Goal: Transaction & Acquisition: Obtain resource

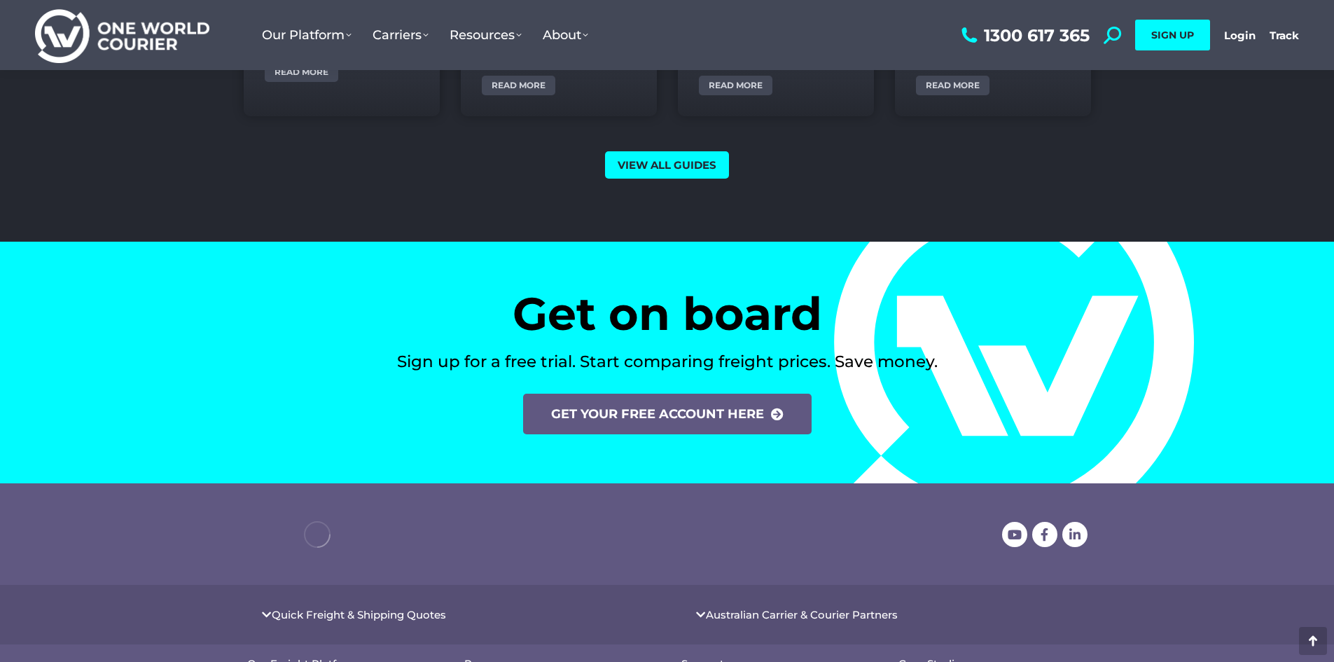
scroll to position [5601, 0]
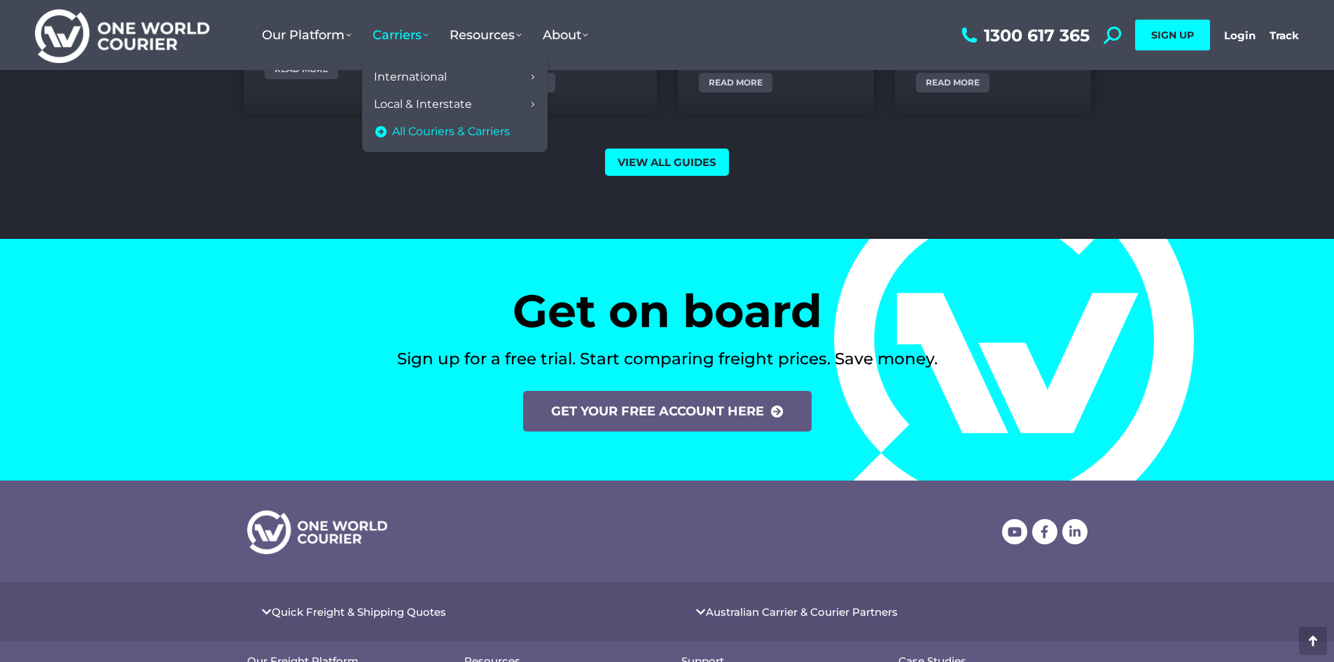
click at [466, 134] on span "All Couriers & Carriers" at bounding box center [451, 132] width 118 height 15
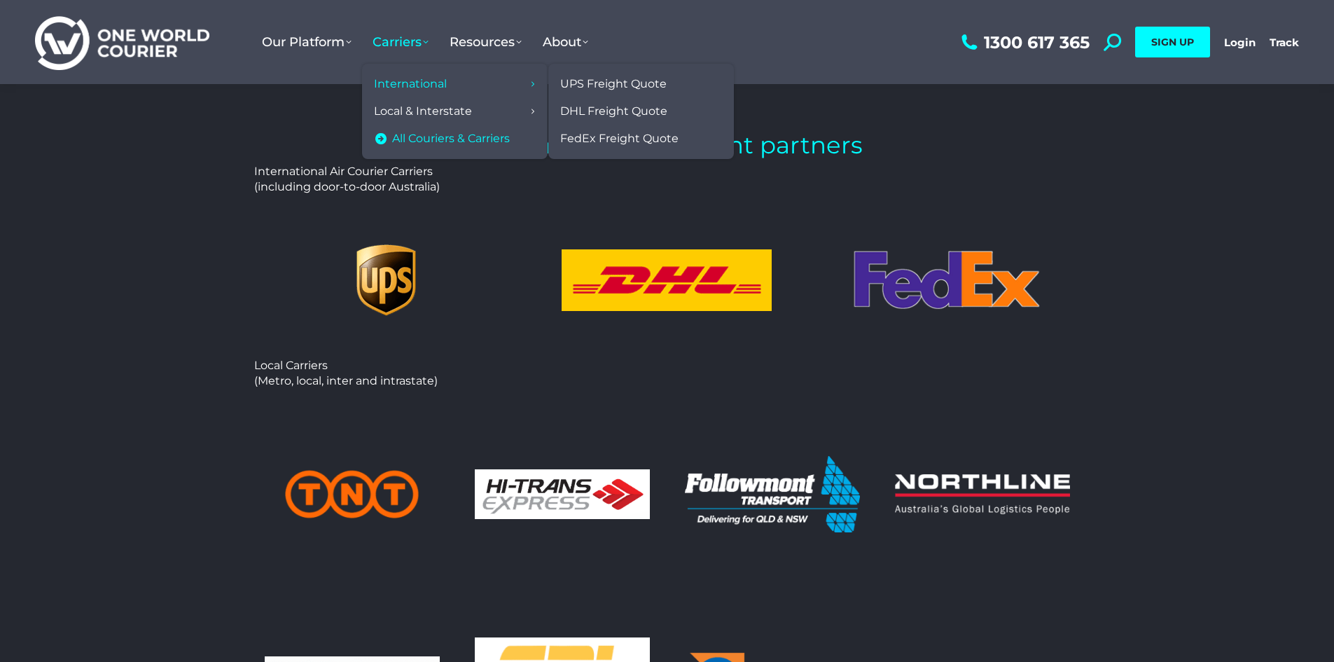
click at [399, 85] on span "International" at bounding box center [410, 84] width 73 height 15
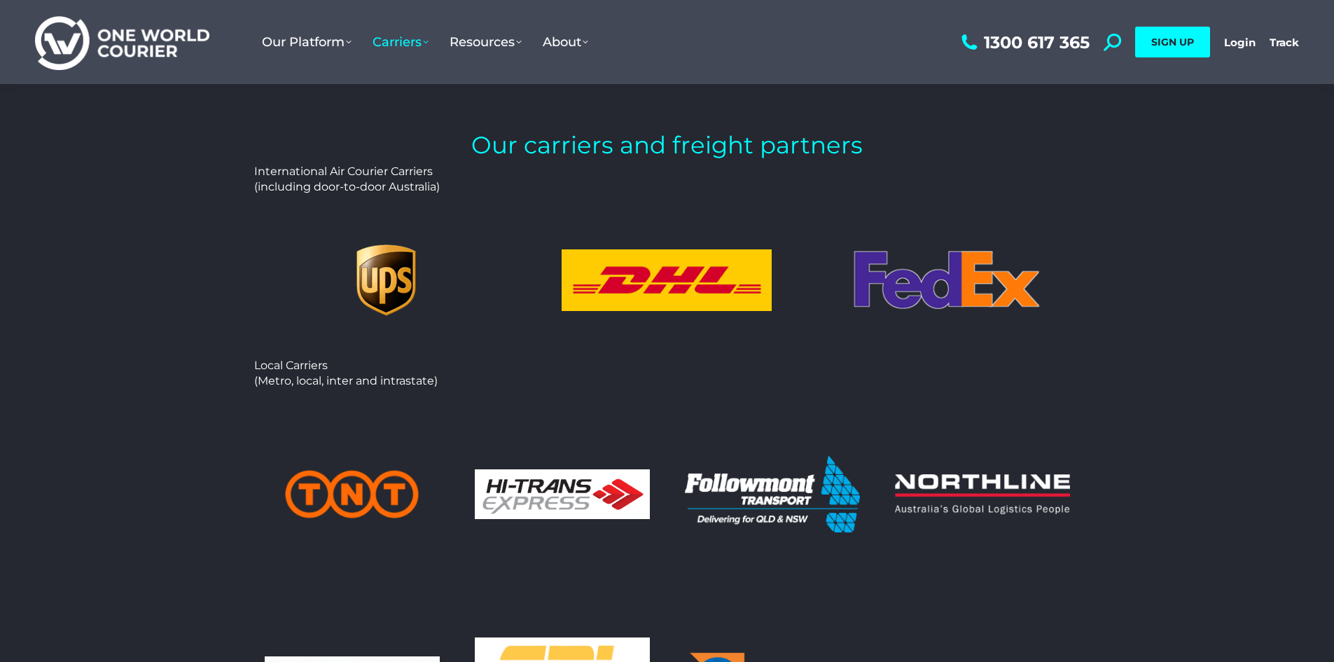
click at [600, 288] on img at bounding box center [667, 280] width 210 height 62
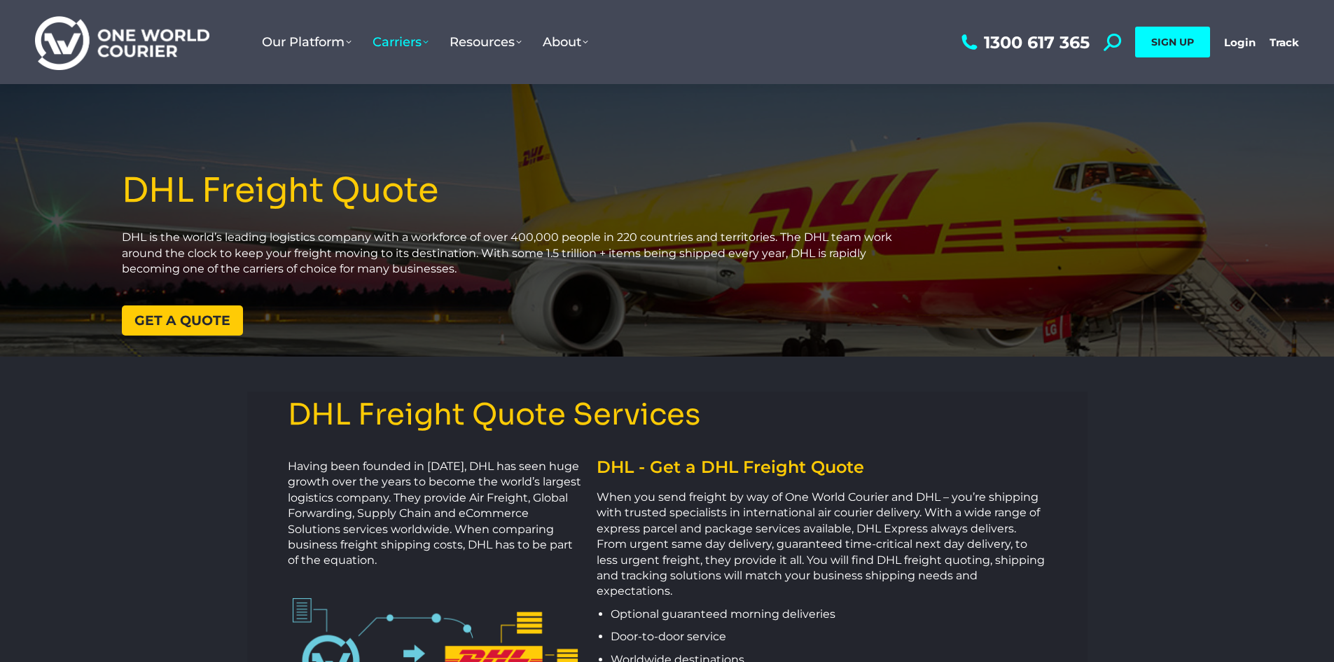
click at [174, 327] on span "Get a quote" at bounding box center [182, 320] width 96 height 13
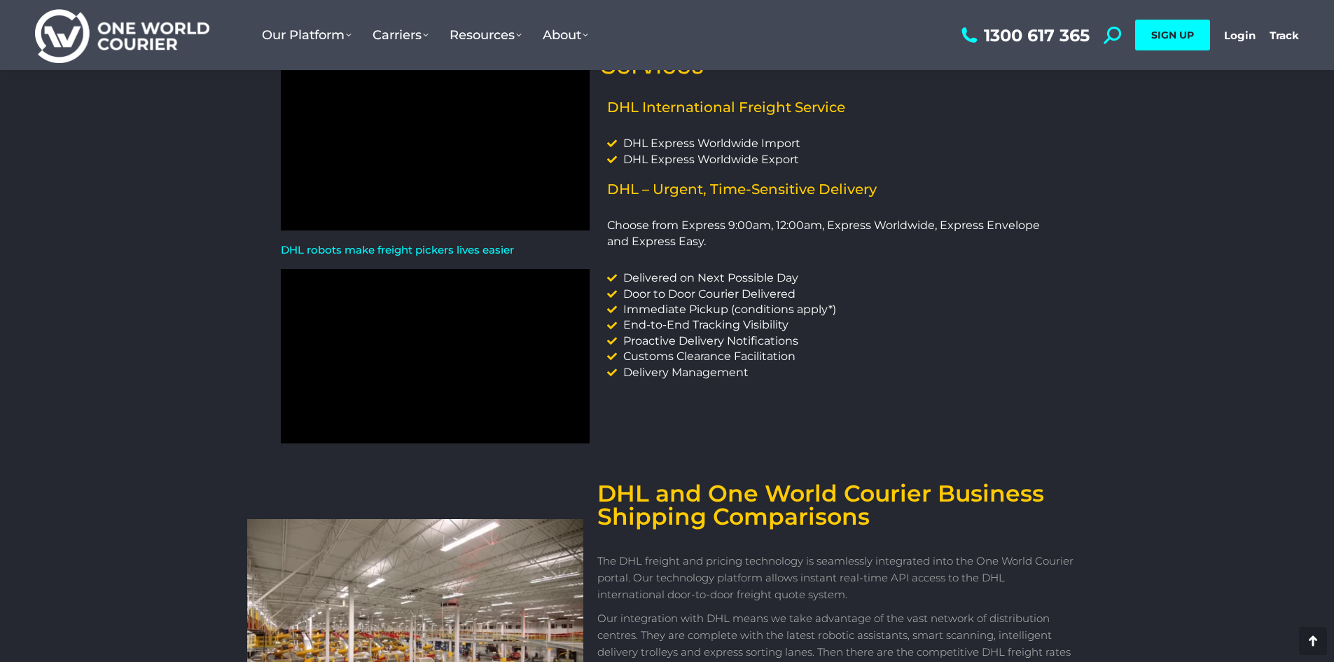
scroll to position [569, 0]
